Goal: Information Seeking & Learning: Check status

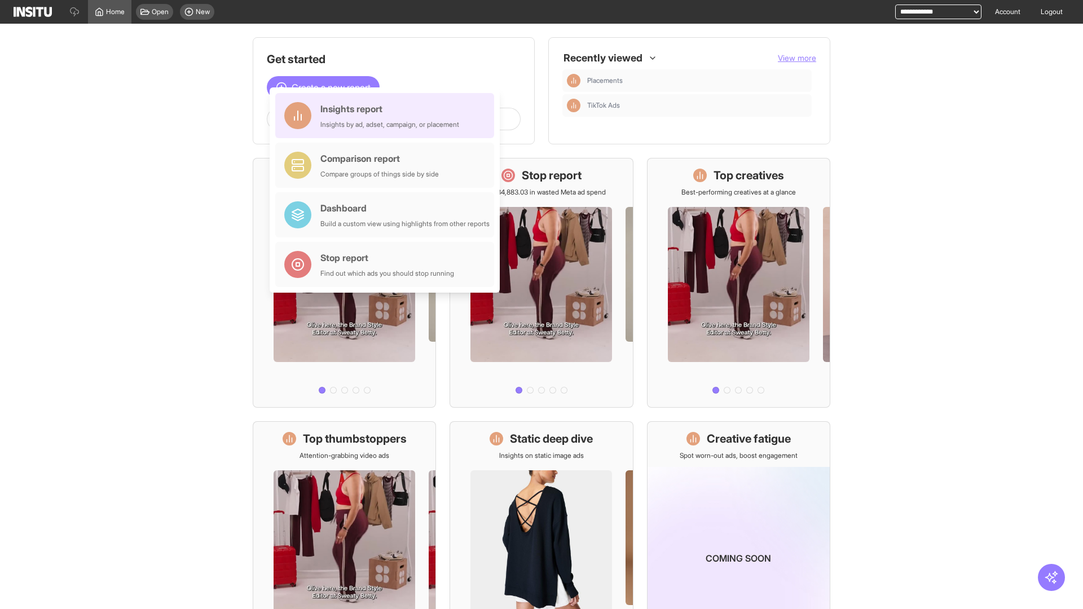
click at [387, 116] on div "Insights report Insights by ad, adset, campaign, or placement" at bounding box center [389, 115] width 139 height 27
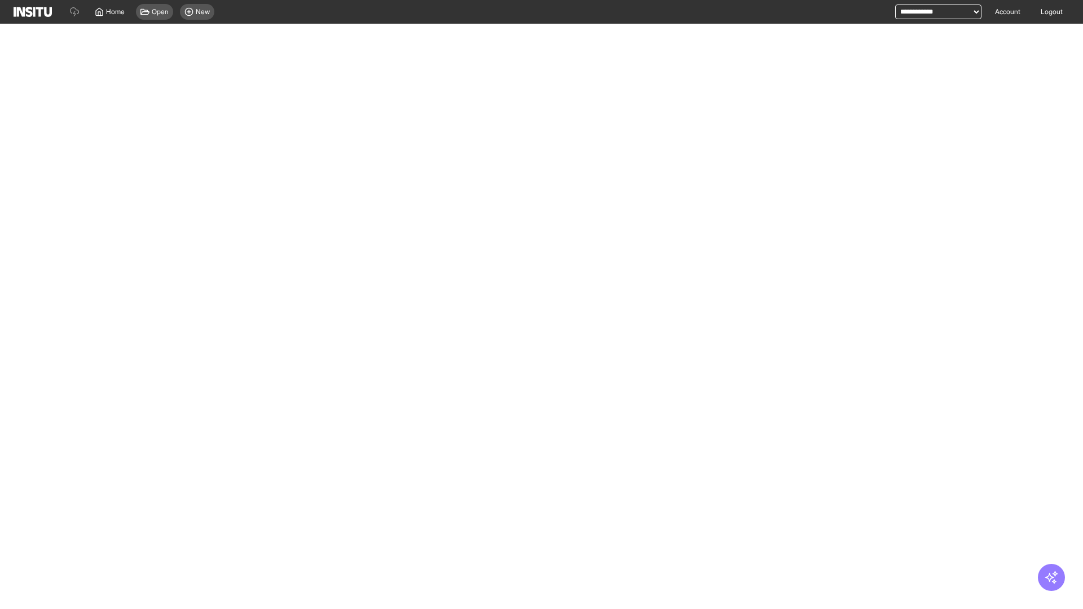
select select "**"
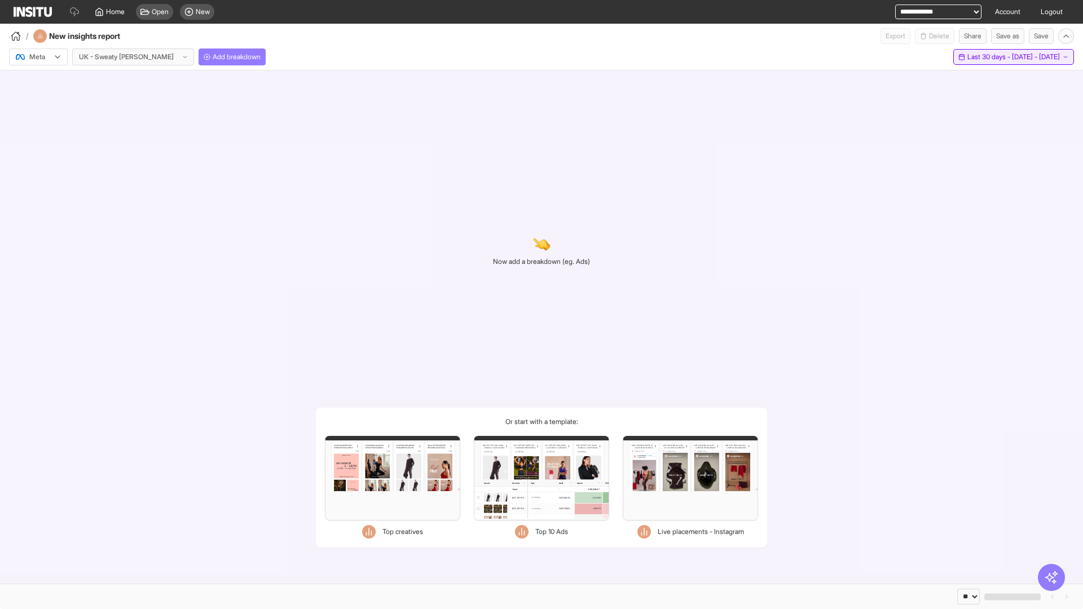
click at [988, 57] on span "Last 30 days - [DATE] - [DATE]" at bounding box center [1013, 56] width 92 height 9
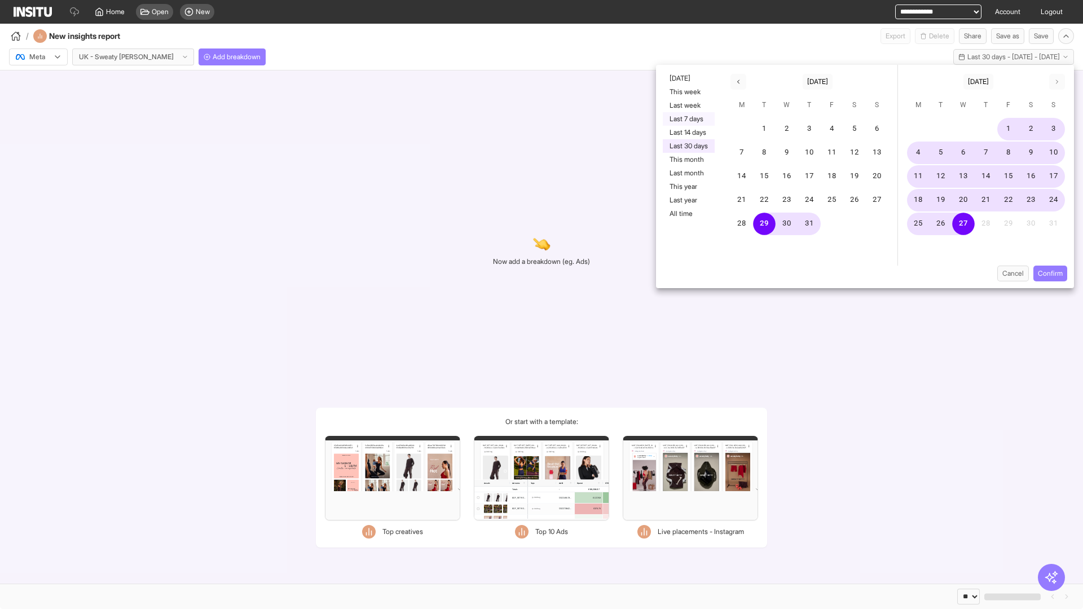
click at [688, 119] on button "Last 7 days" at bounding box center [689, 119] width 52 height 14
